Goal: Check status: Check status

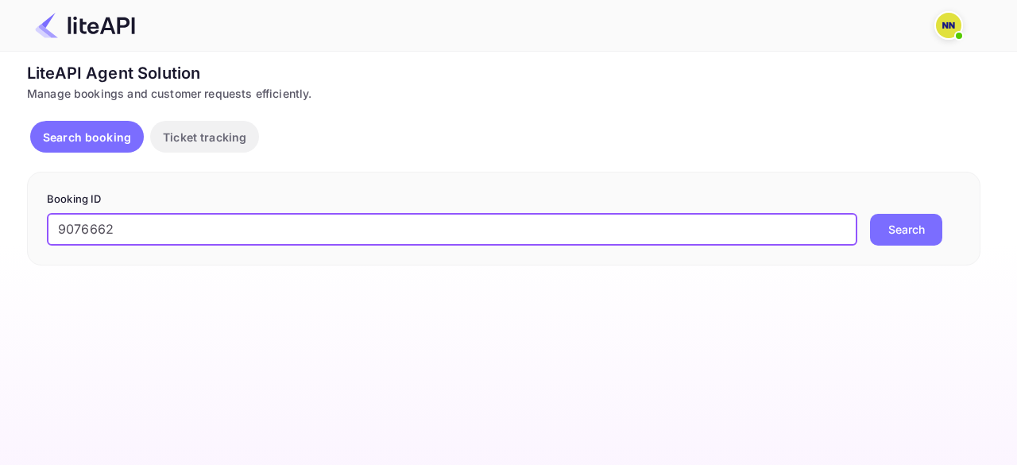
type input "9076662"
click at [885, 230] on button "Search" at bounding box center [906, 230] width 72 height 32
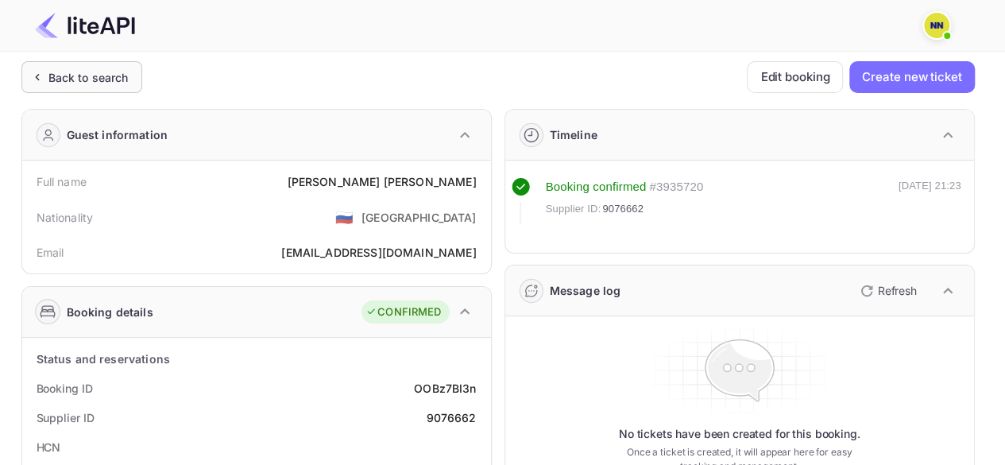
click at [99, 77] on div "Back to search" at bounding box center [88, 77] width 80 height 17
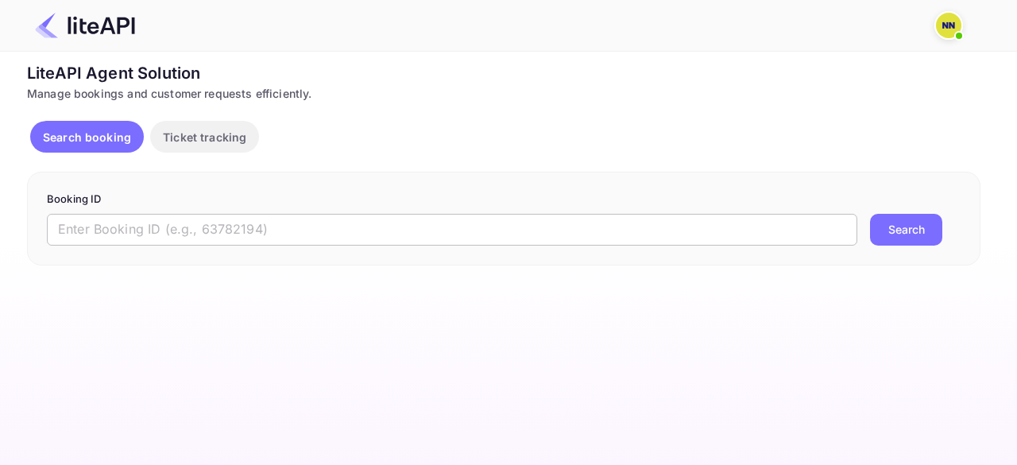
click at [157, 230] on input "text" at bounding box center [452, 230] width 811 height 32
paste input "9078399"
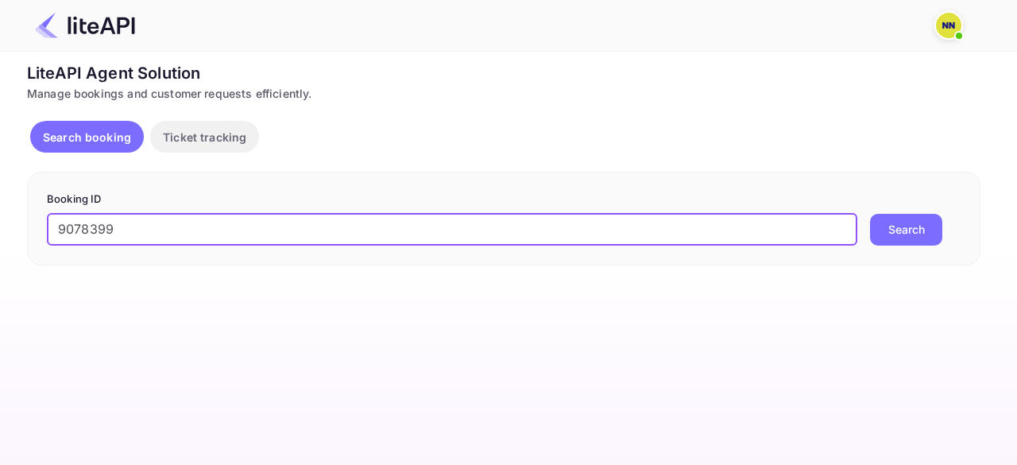
type input "9078399"
click at [900, 230] on button "Search" at bounding box center [906, 230] width 72 height 32
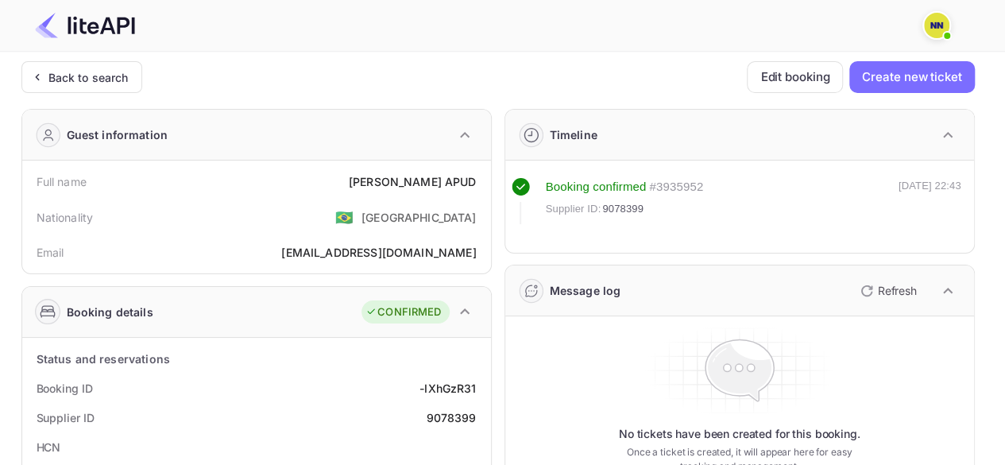
scroll to position [159, 0]
